Goal: Find specific page/section: Find specific page/section

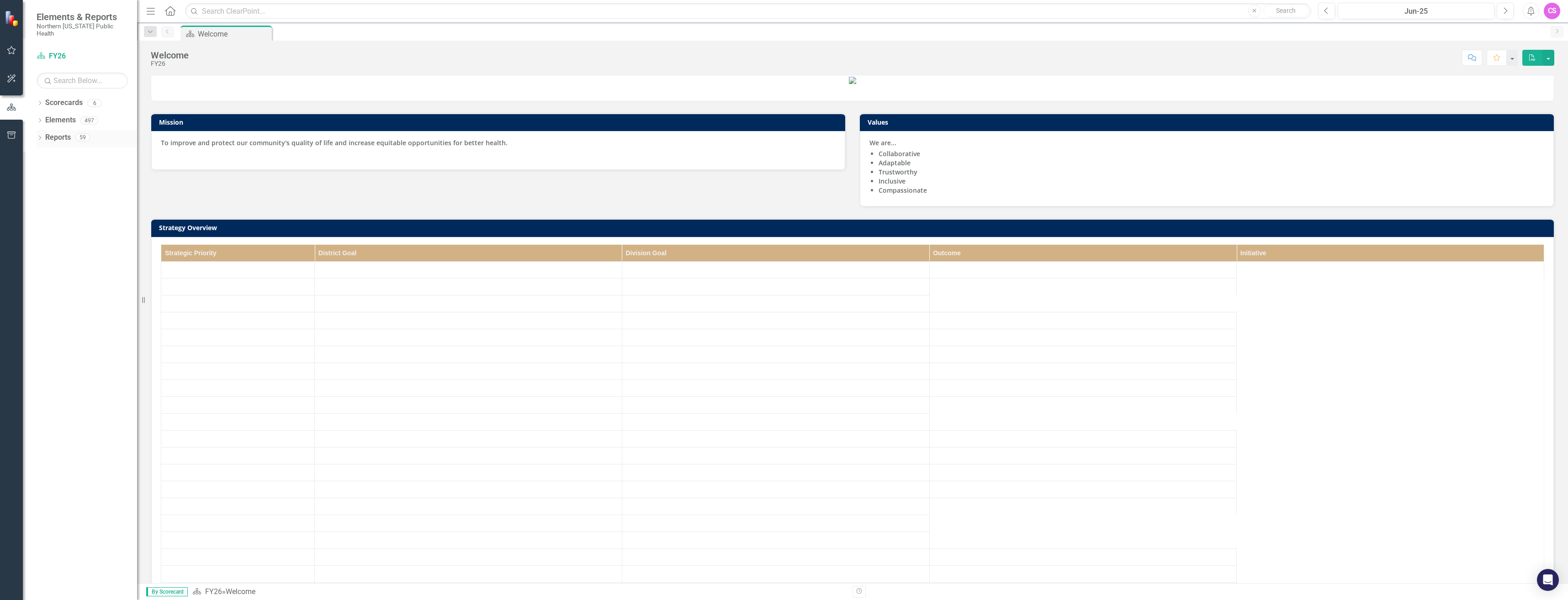
click at [41, 136] on icon "Dropdown" at bounding box center [40, 139] width 7 height 5
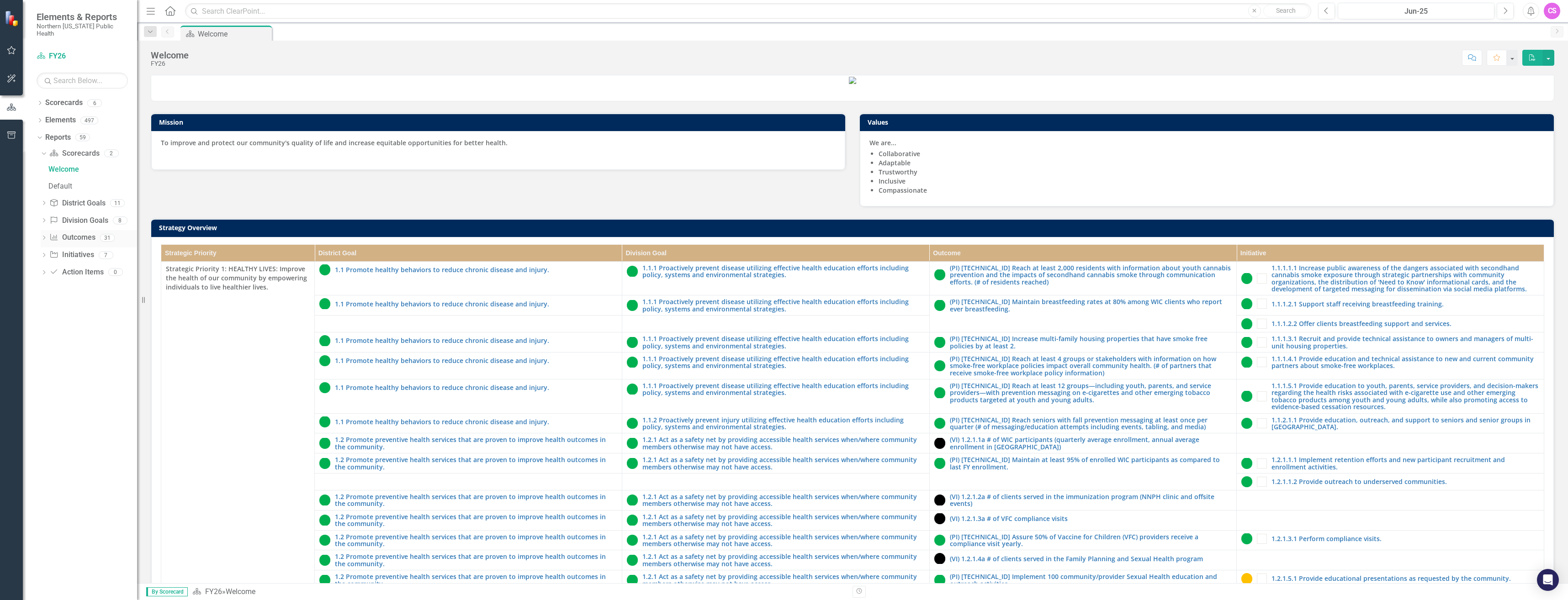
click at [42, 236] on icon "Dropdown" at bounding box center [44, 239] width 7 height 5
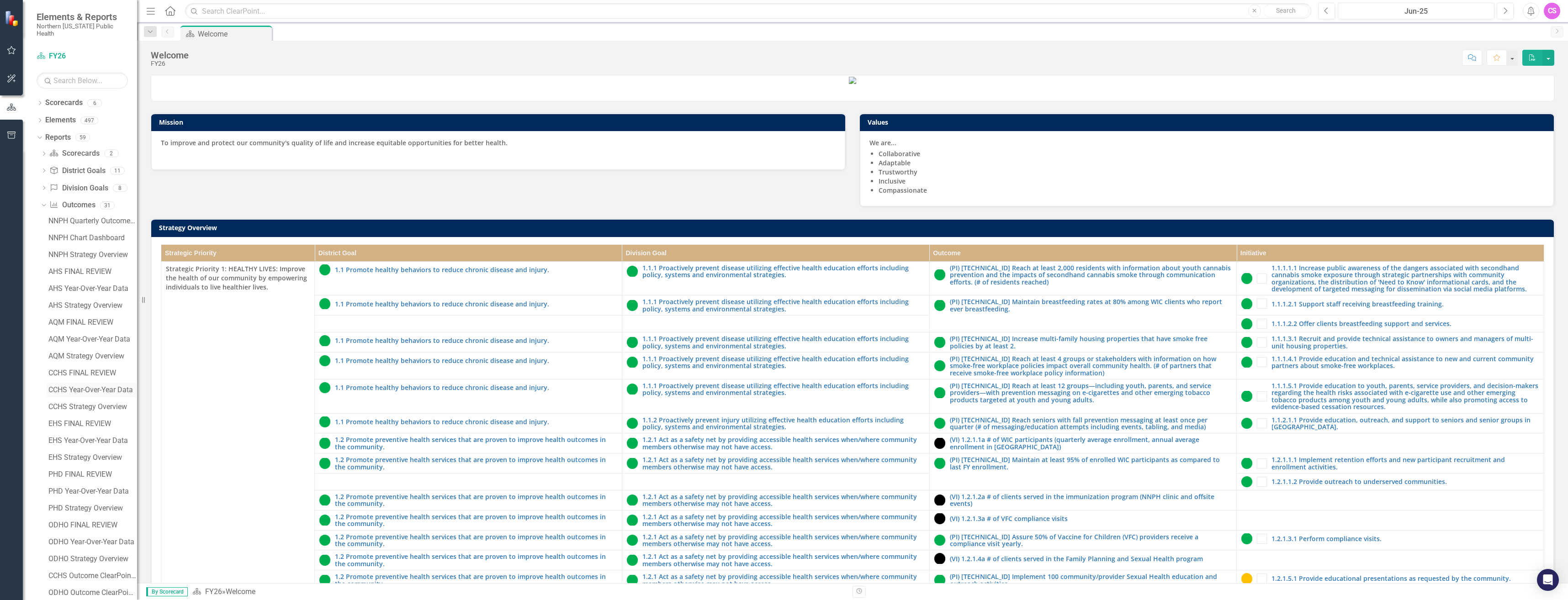
click at [69, 386] on div "CCHS Year-Over-Year Data" at bounding box center [93, 390] width 89 height 9
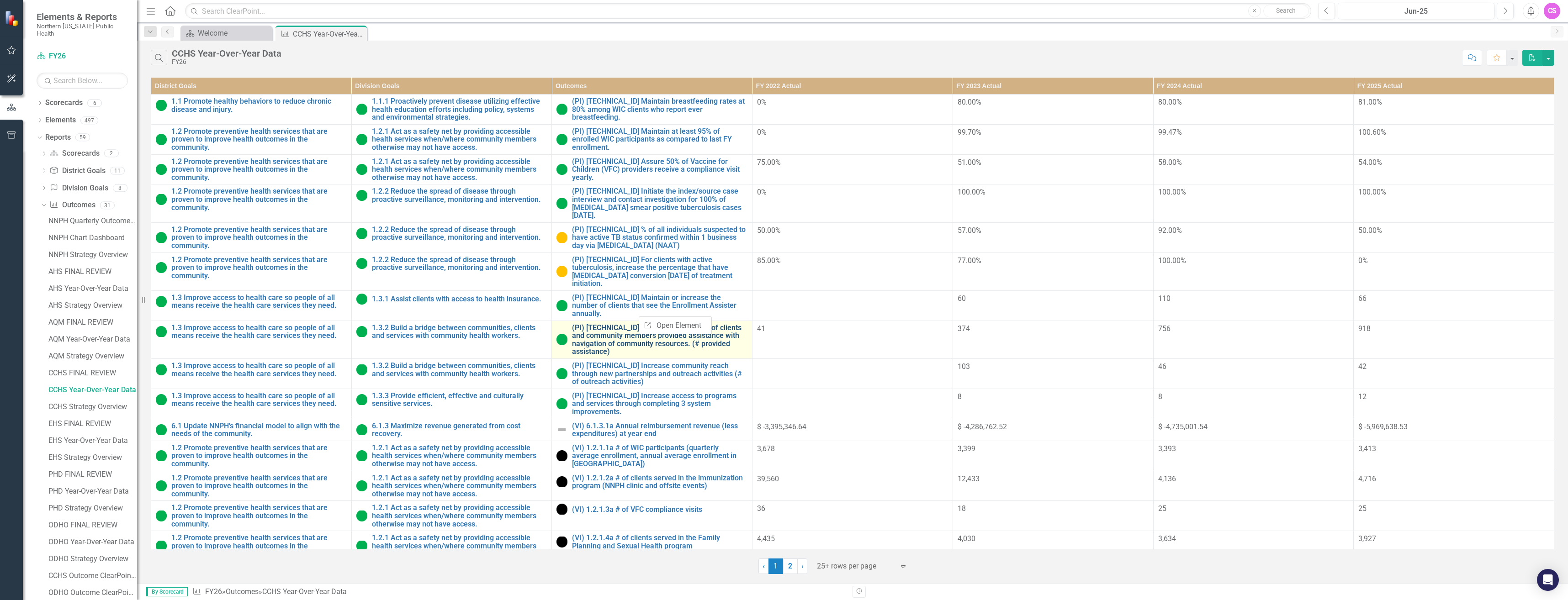
click at [591, 324] on link "(PI) [TECHNICAL_ID] Increase the number of clients and community members provid…" at bounding box center [660, 340] width 175 height 32
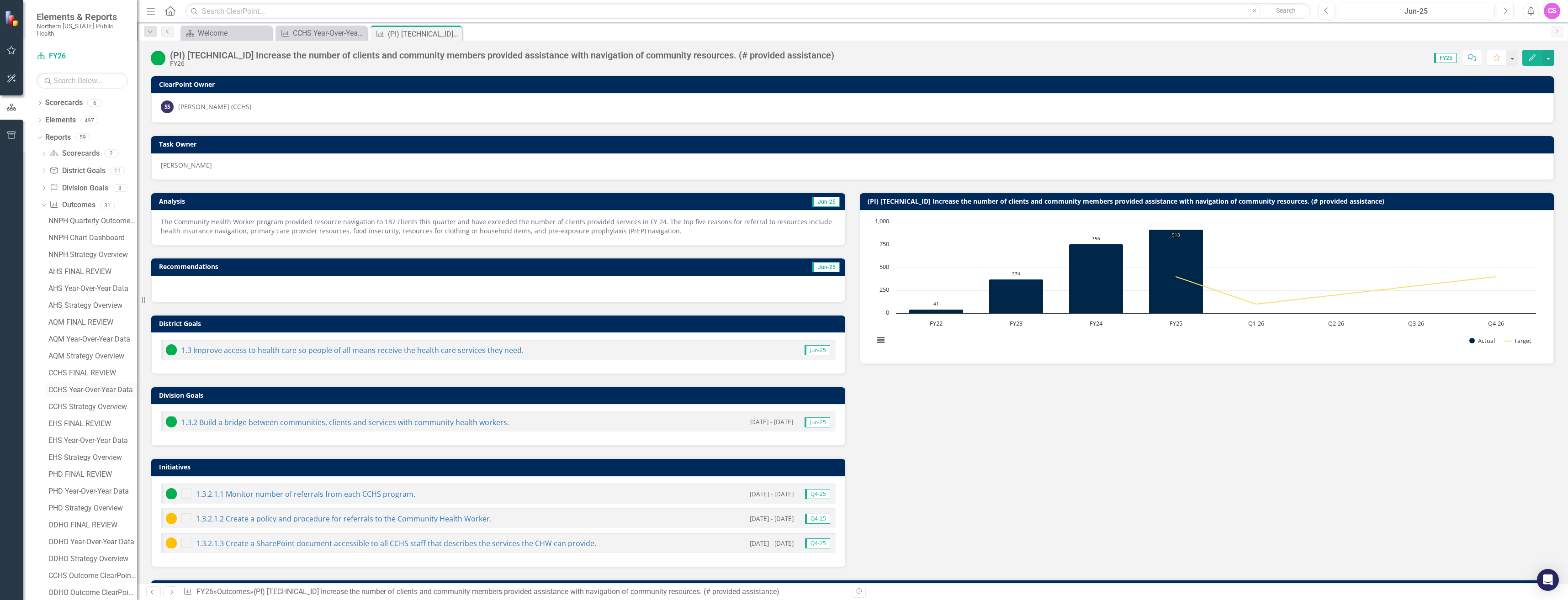
click at [86, 386] on div "CCHS Year-Over-Year Data" at bounding box center [93, 390] width 89 height 9
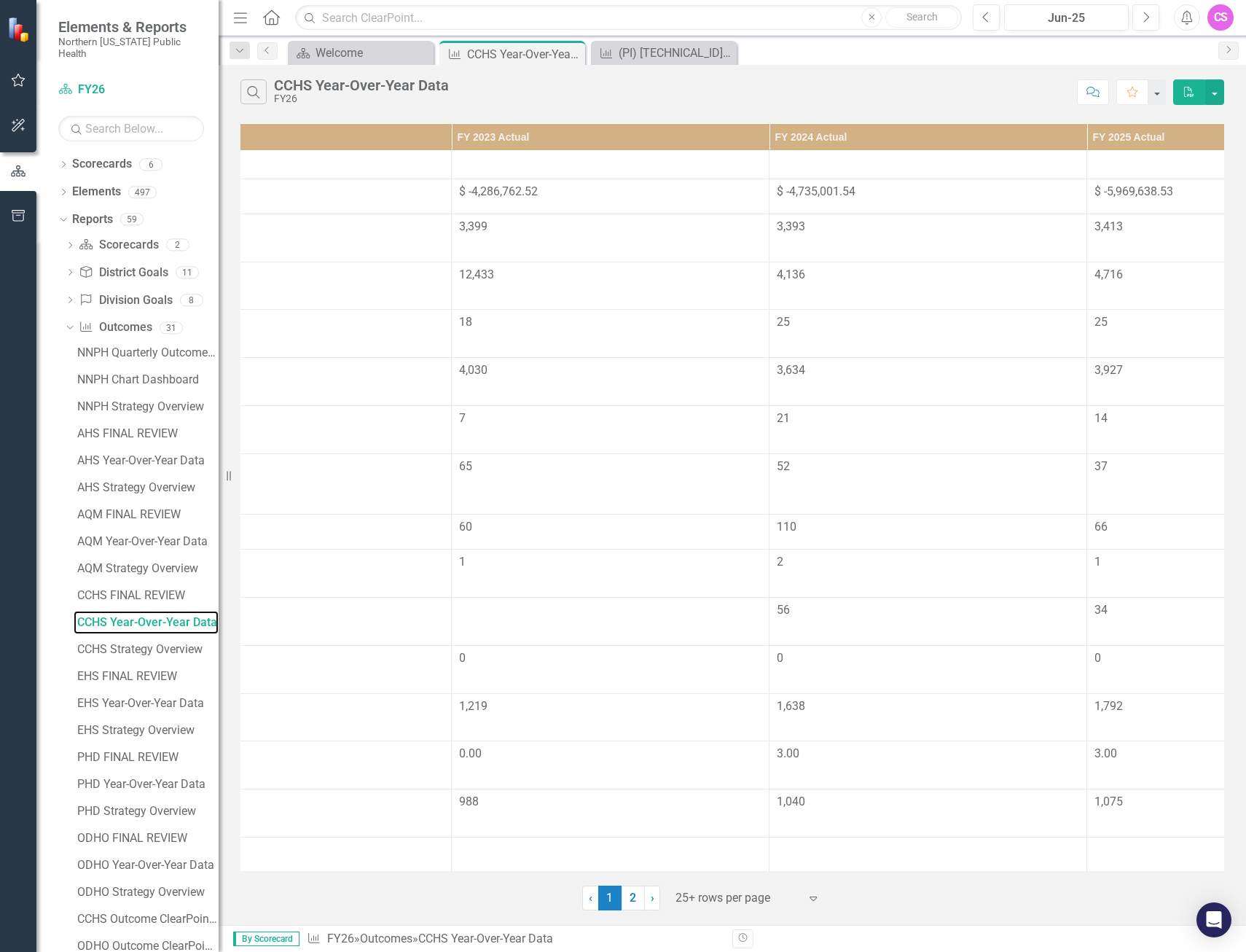
scroll to position [490, 1109]
